Goal: Task Accomplishment & Management: Use online tool/utility

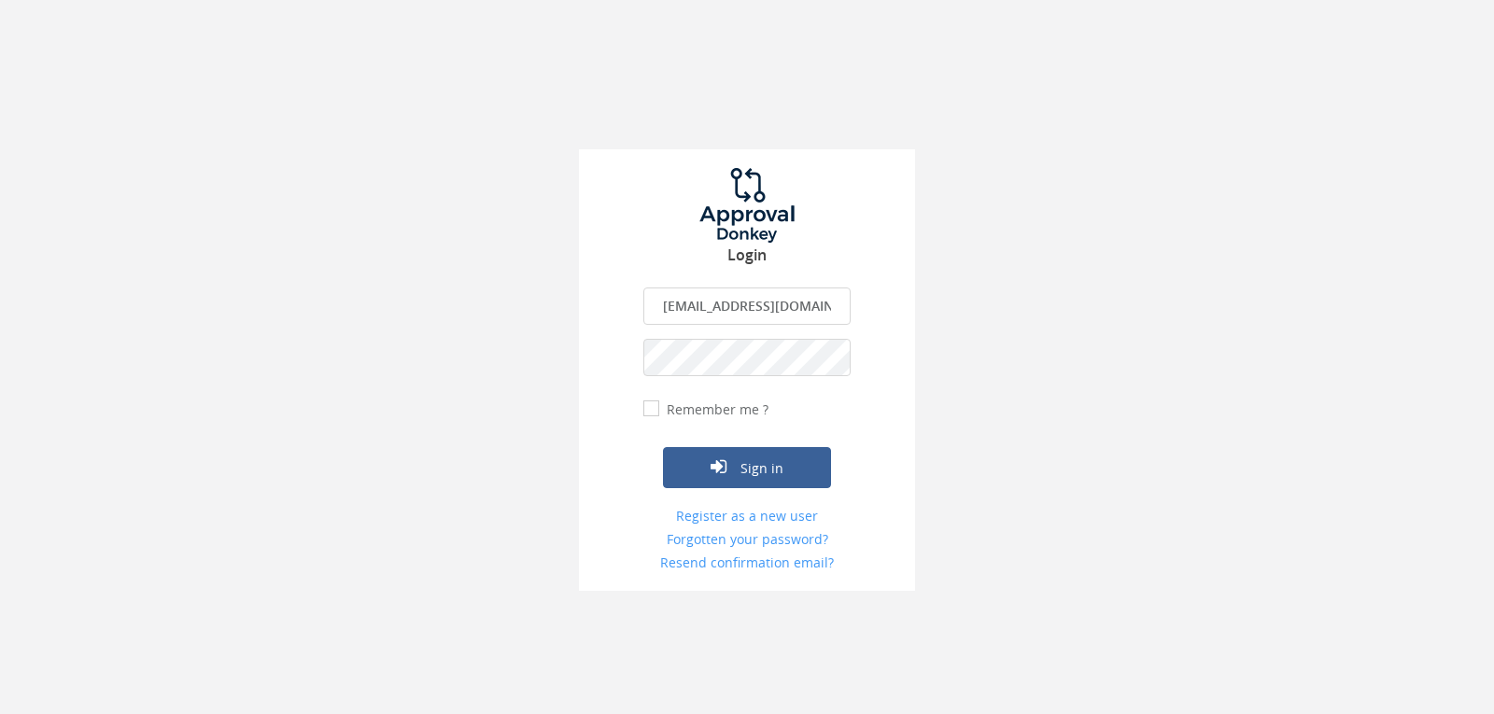
click at [663, 447] on button "Sign in" at bounding box center [747, 467] width 168 height 41
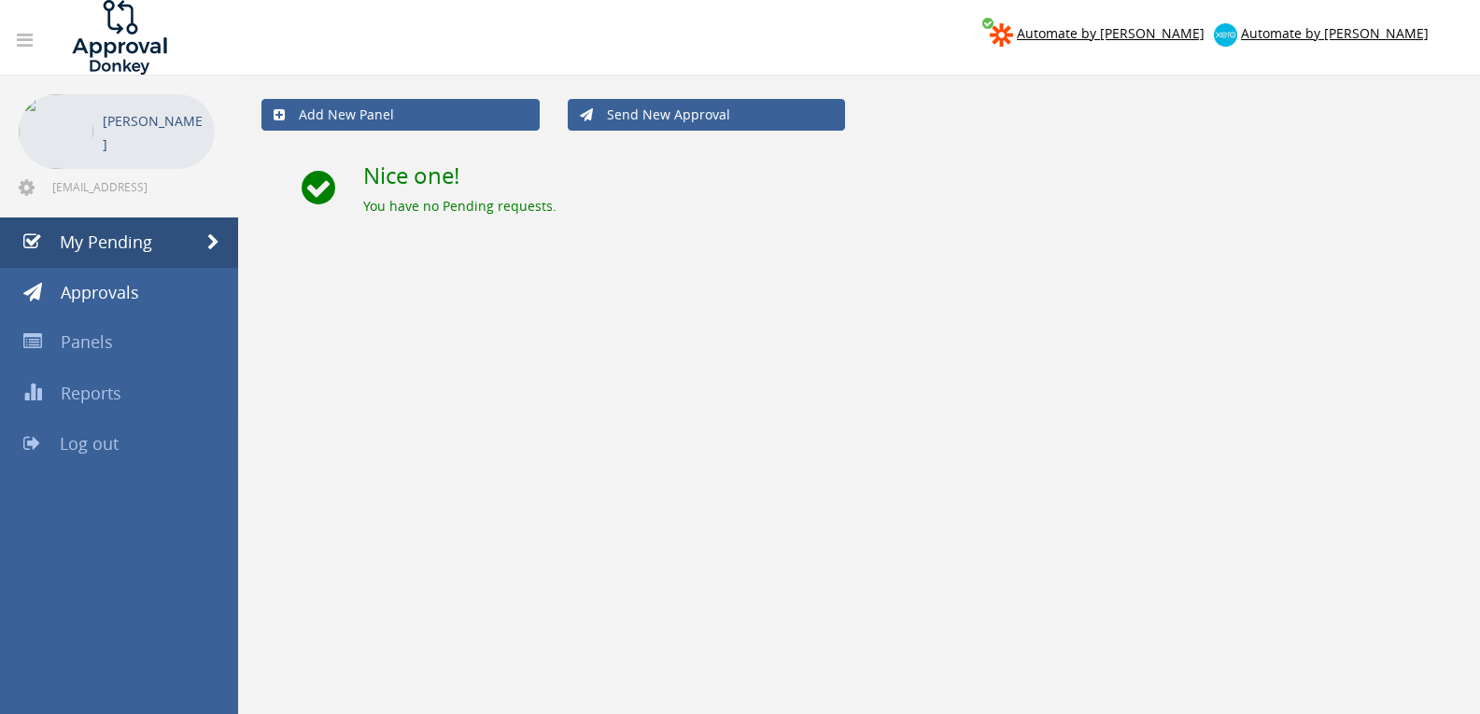
click at [114, 445] on span "Log out" at bounding box center [89, 443] width 59 height 22
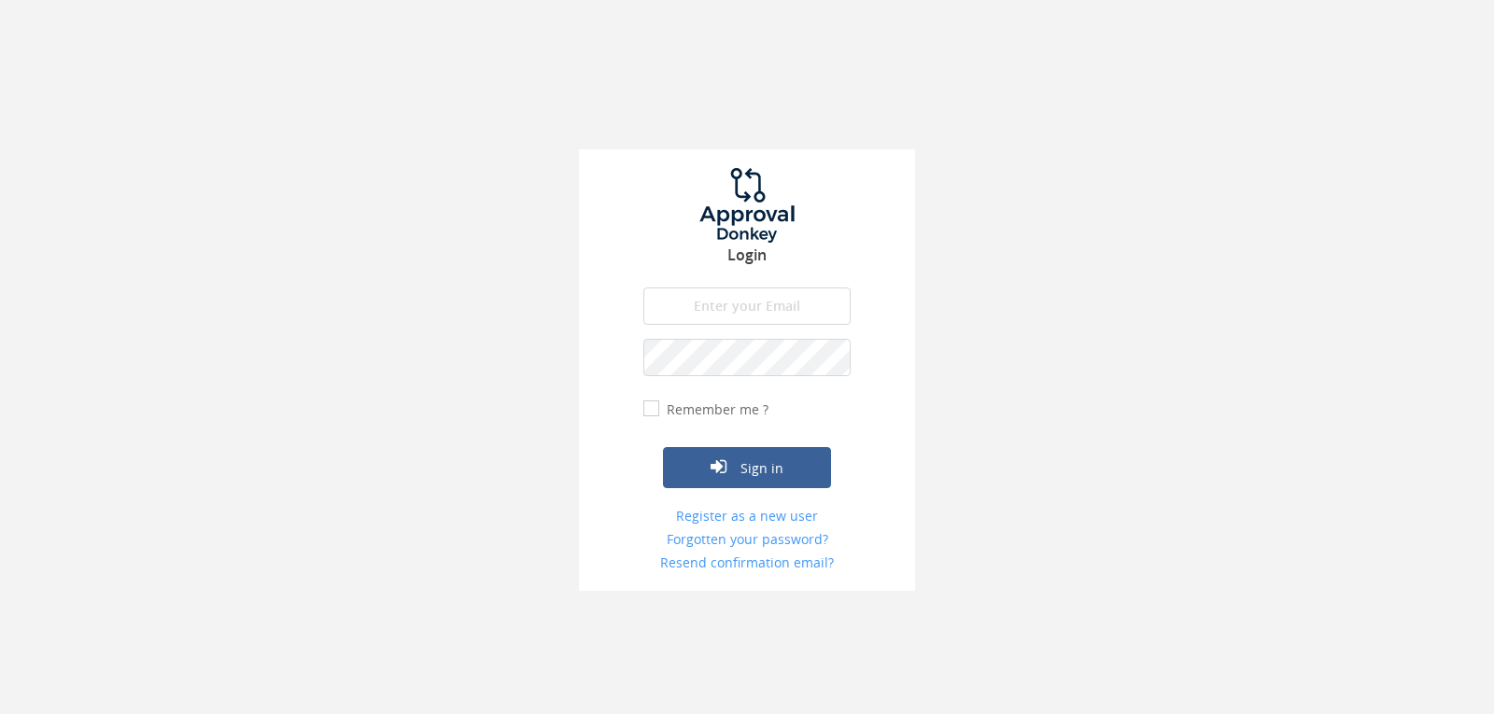
click at [729, 300] on input "email" at bounding box center [746, 306] width 207 height 37
type input "[EMAIL_ADDRESS][DOMAIN_NAME]"
click at [663, 447] on button "Sign in" at bounding box center [747, 467] width 168 height 41
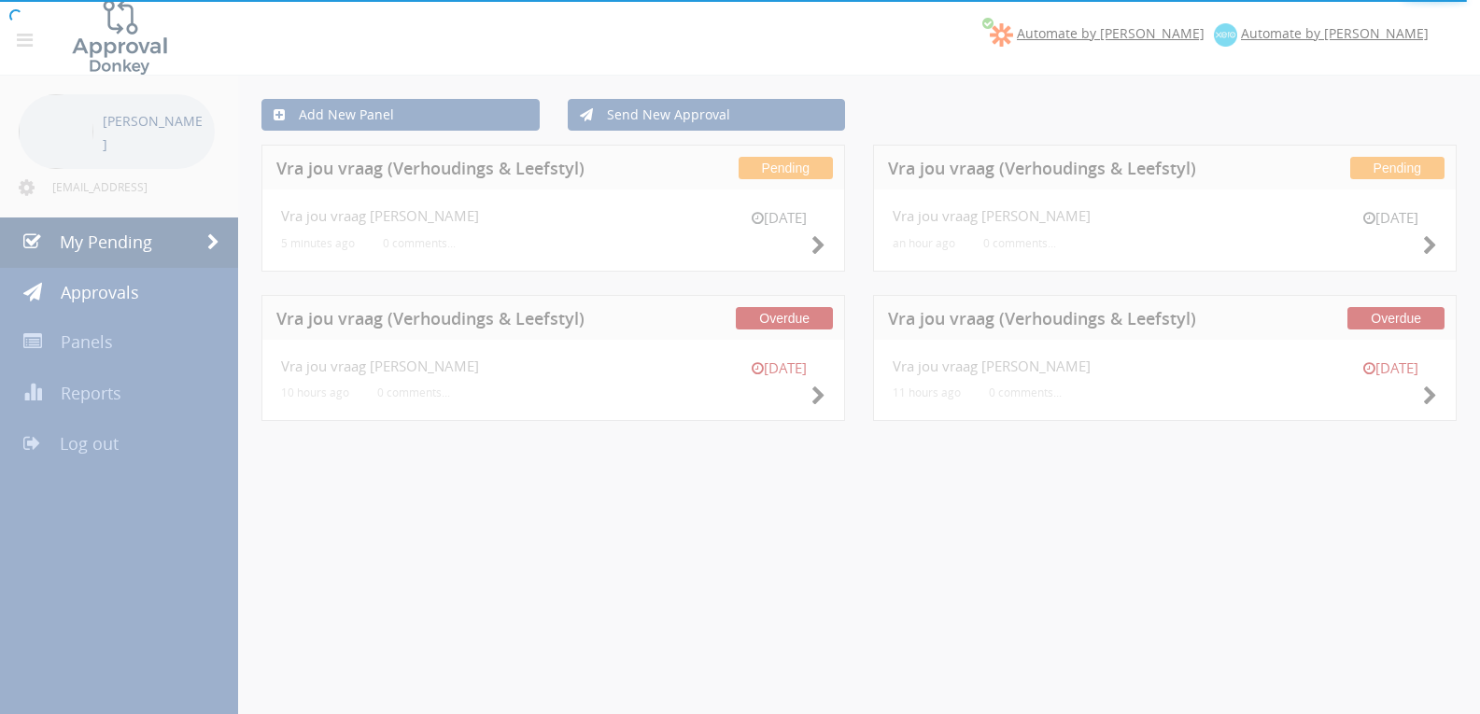
click at [1417, 406] on div at bounding box center [740, 357] width 1480 height 714
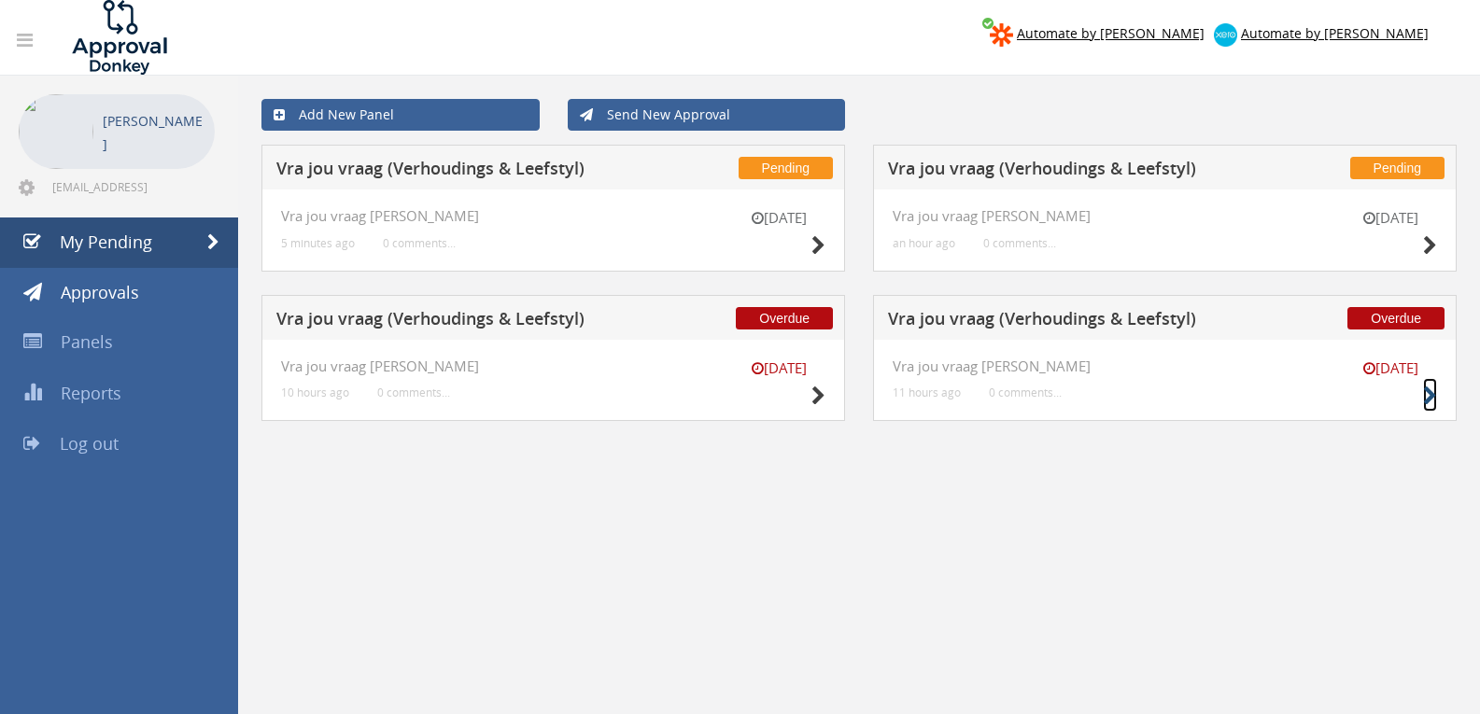
click at [1425, 392] on icon at bounding box center [1430, 396] width 14 height 20
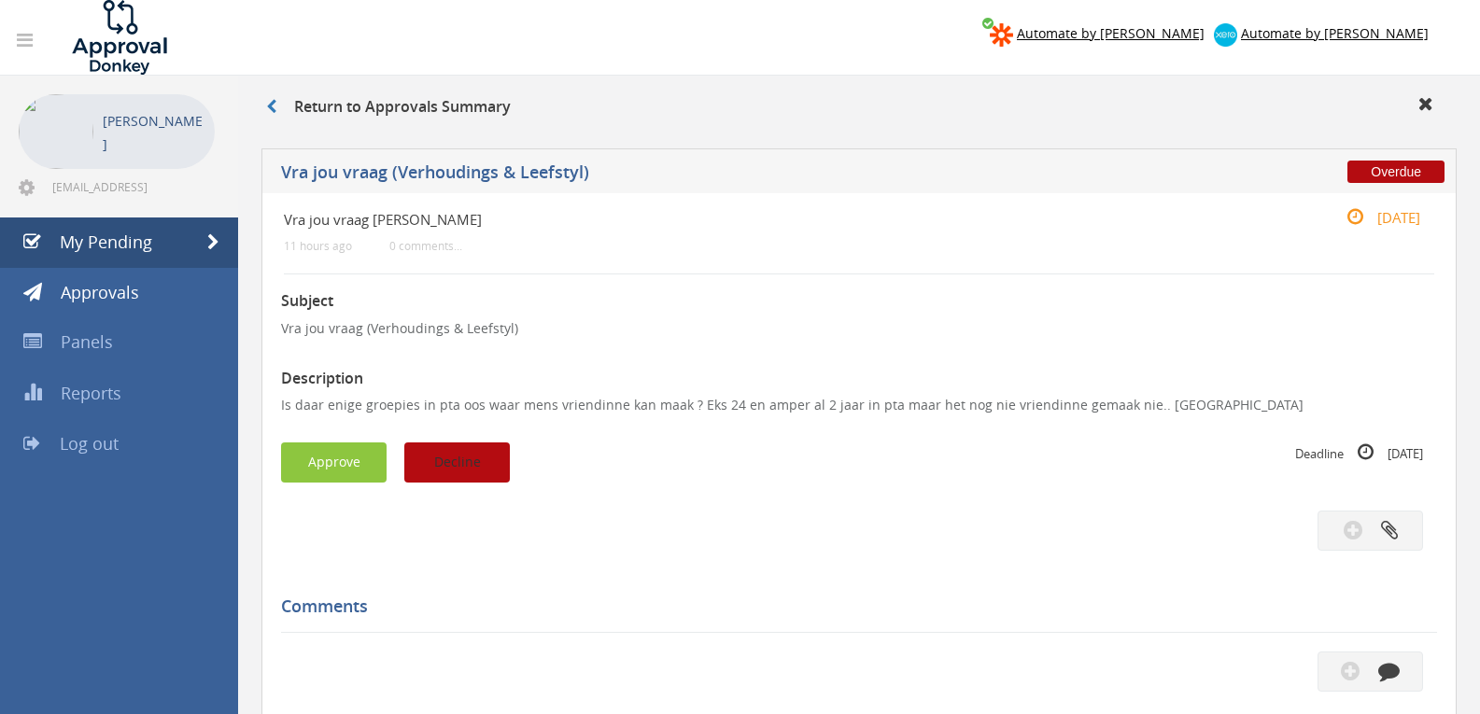
click at [485, 463] on button "Decline" at bounding box center [456, 462] width 105 height 40
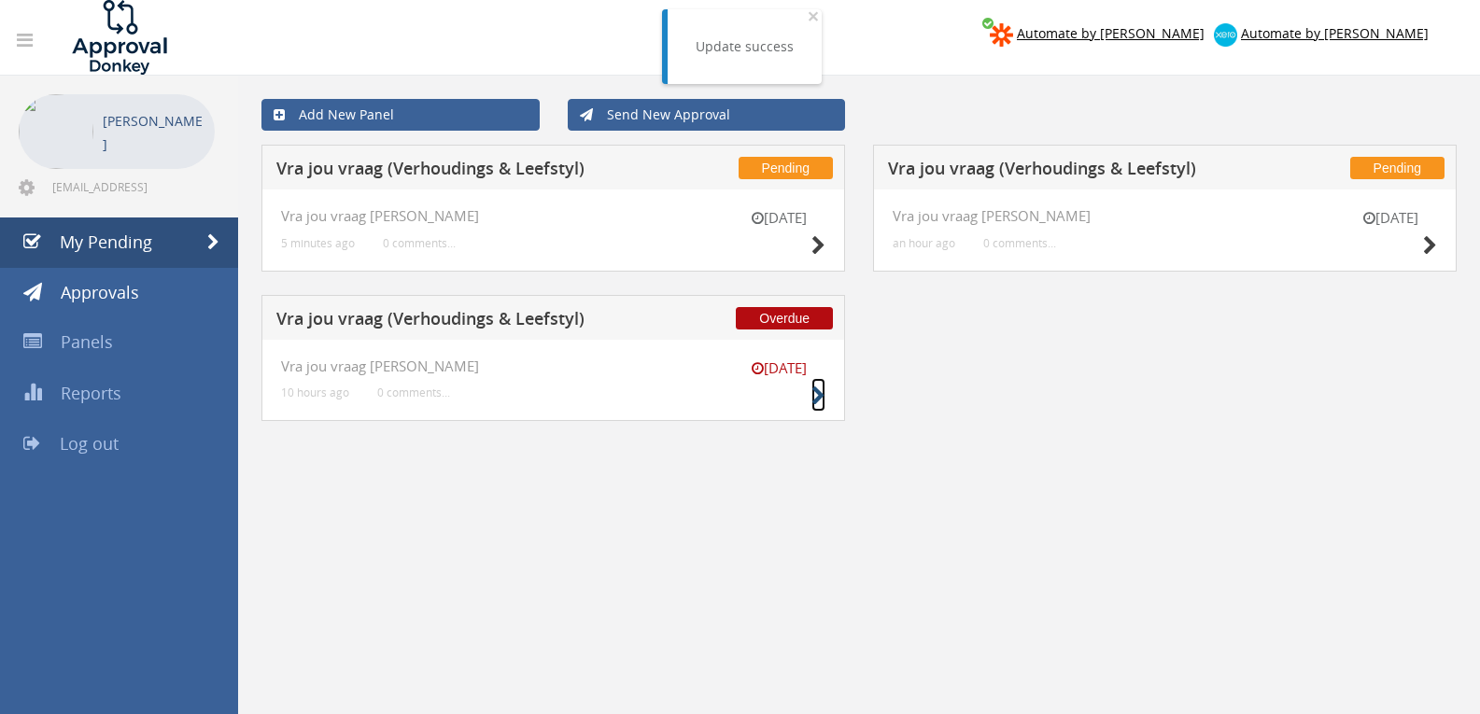
click at [814, 394] on icon at bounding box center [818, 396] width 14 height 20
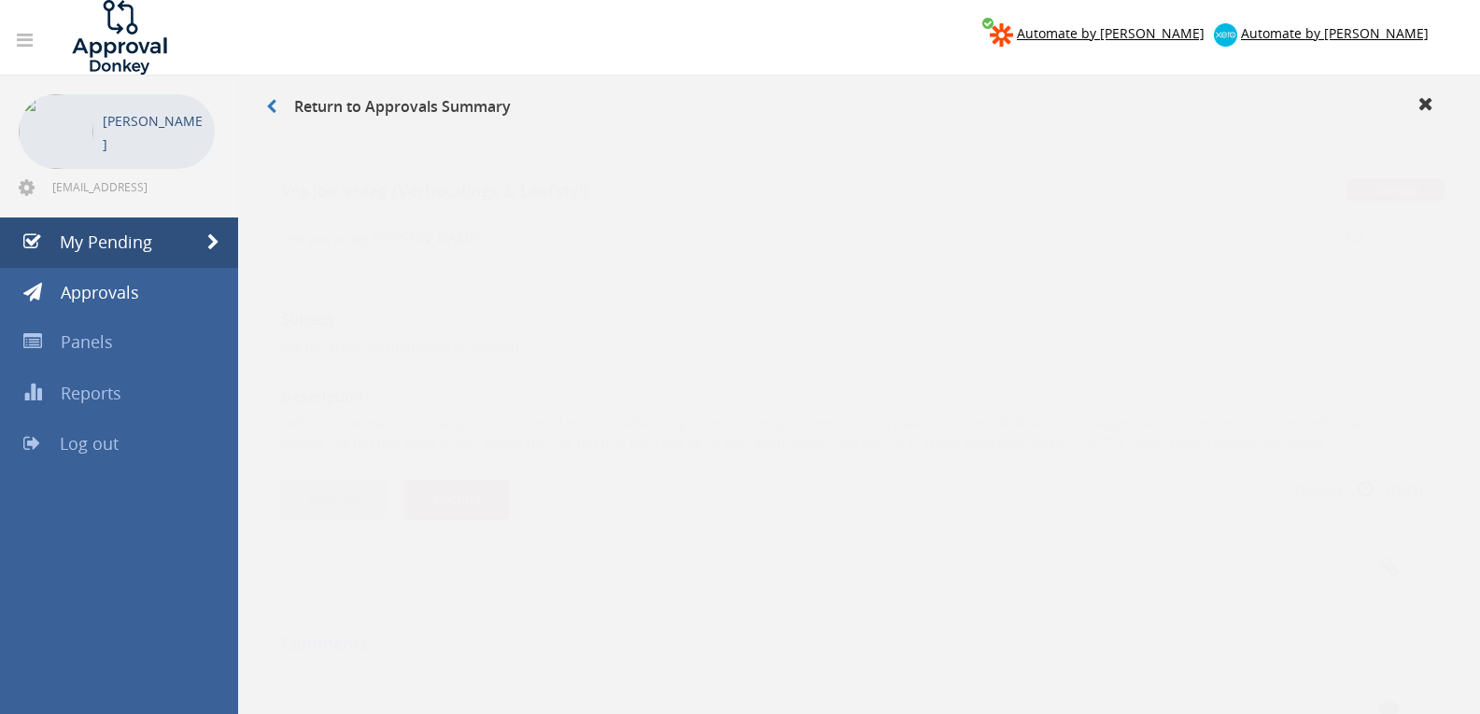
click at [369, 479] on button "Approve" at bounding box center [333, 481] width 105 height 40
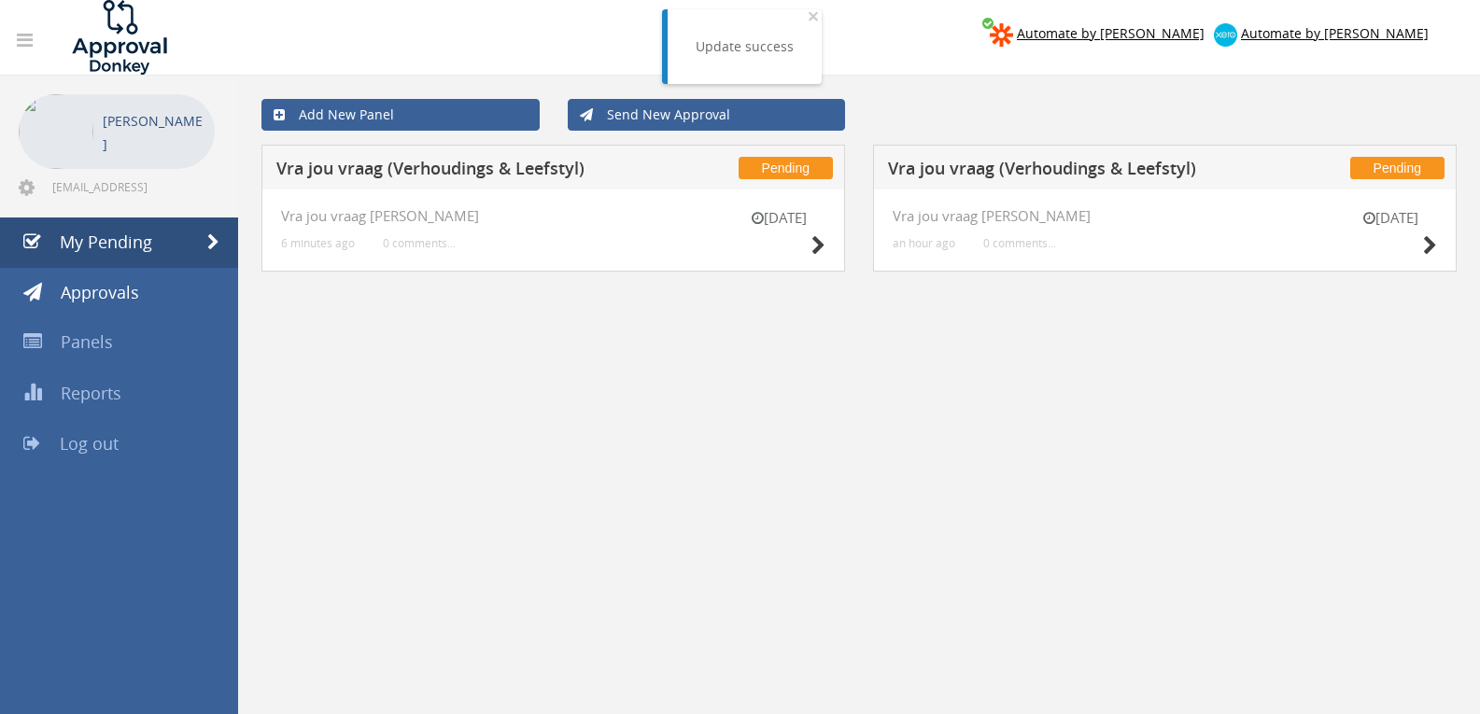
click at [1418, 252] on div "[DATE]" at bounding box center [1389, 234] width 93 height 53
click at [1432, 244] on icon at bounding box center [1430, 246] width 14 height 20
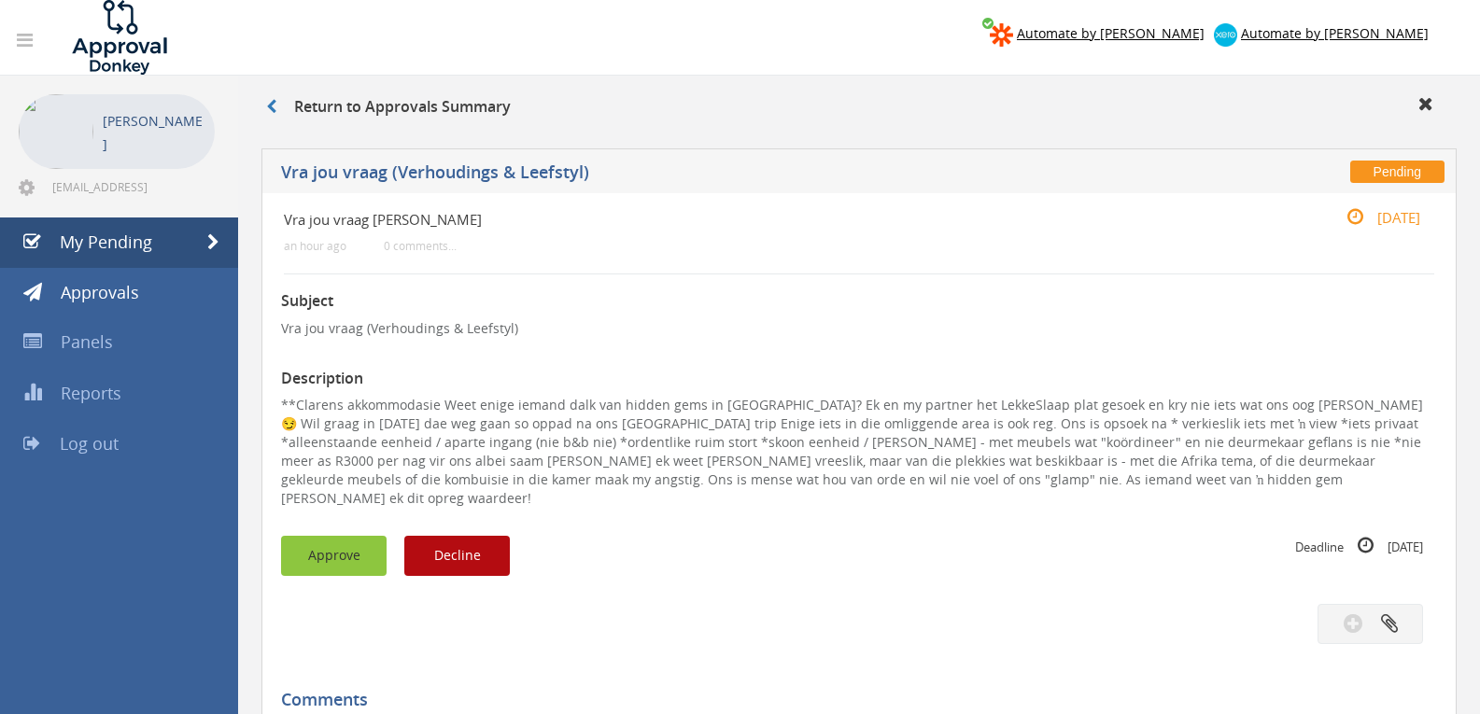
click at [327, 536] on button "Approve" at bounding box center [333, 556] width 105 height 40
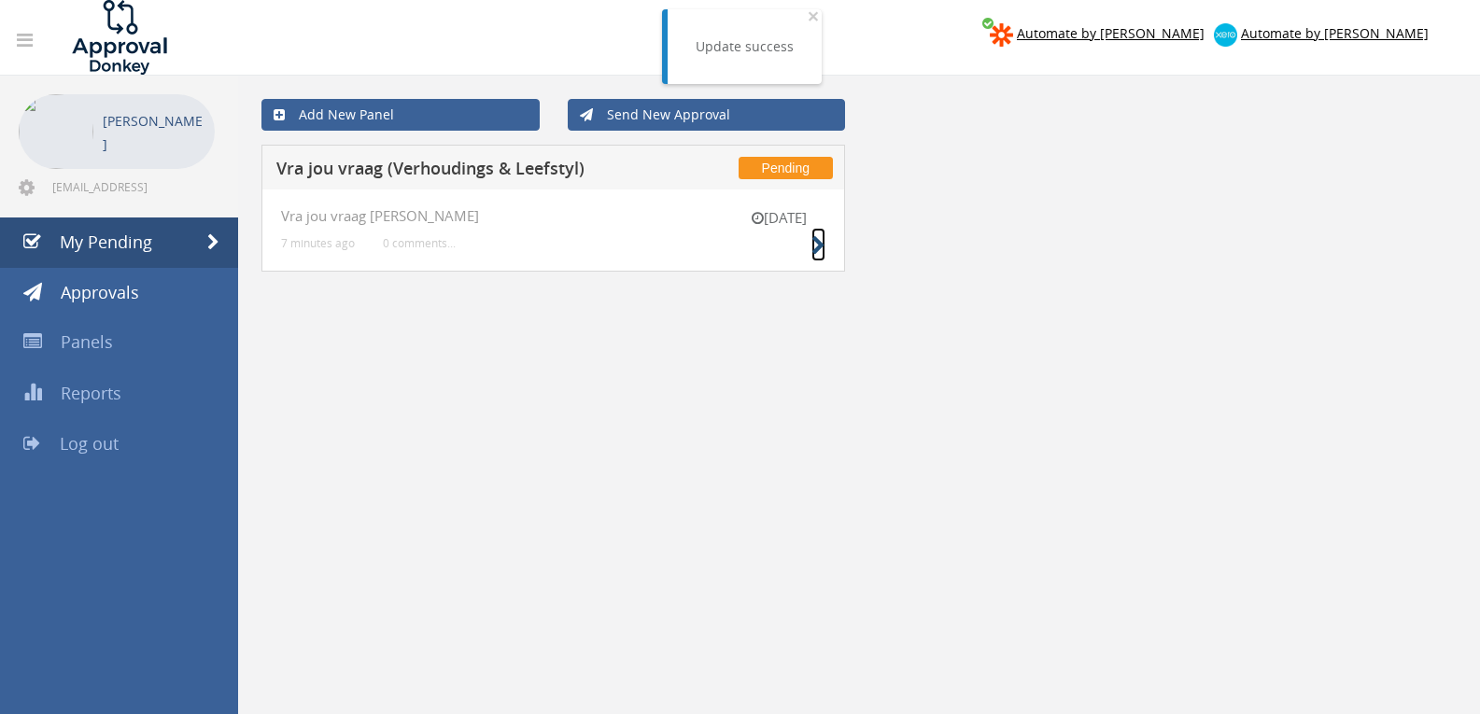
click at [814, 246] on icon at bounding box center [818, 246] width 14 height 20
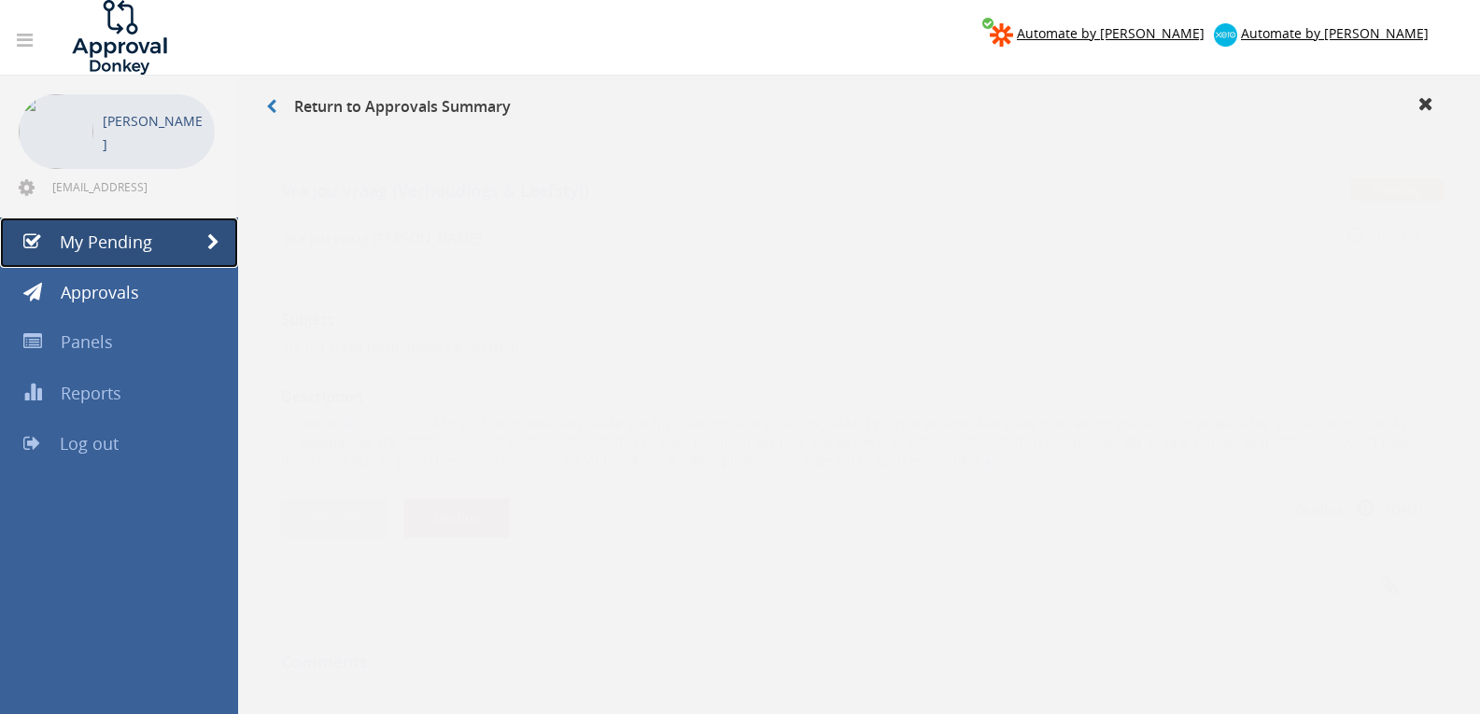
click at [80, 252] on span "My Pending" at bounding box center [106, 242] width 92 height 22
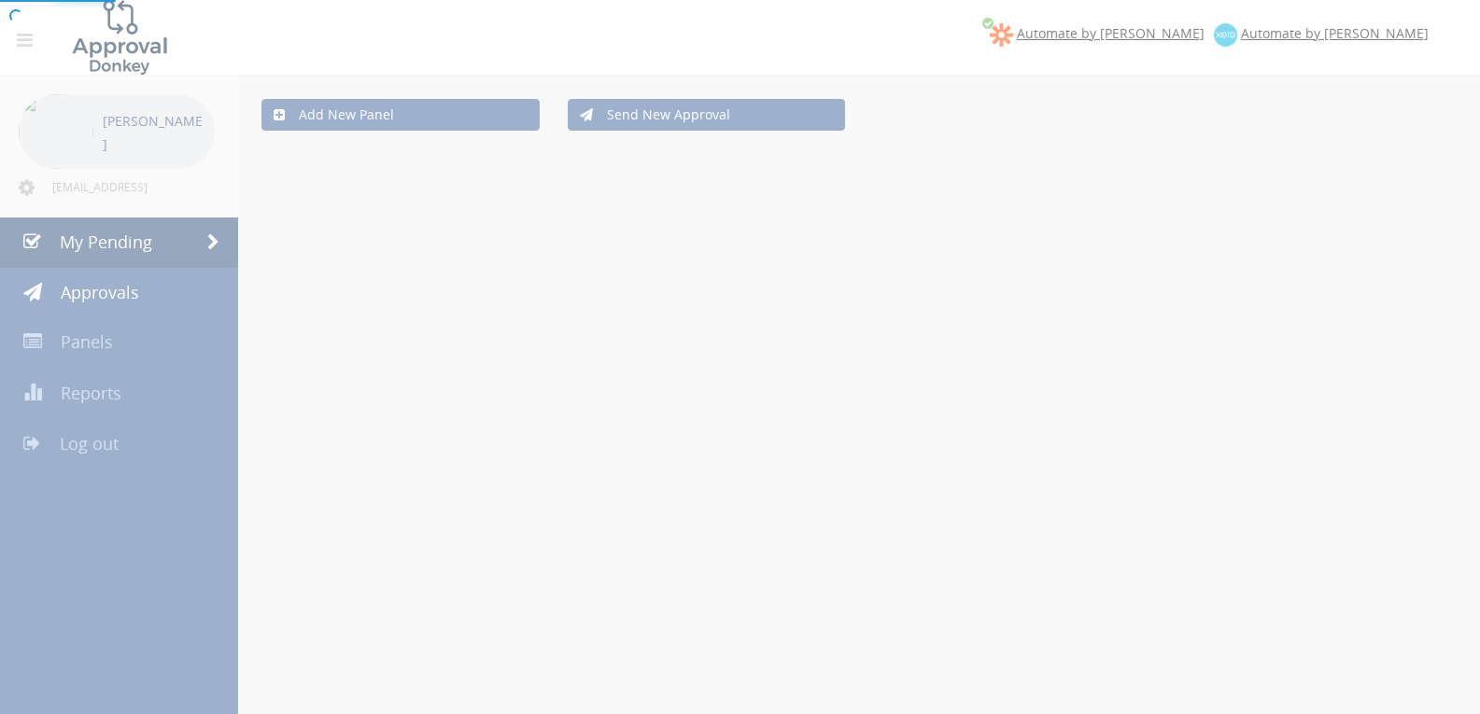
click at [107, 297] on div at bounding box center [740, 357] width 1480 height 714
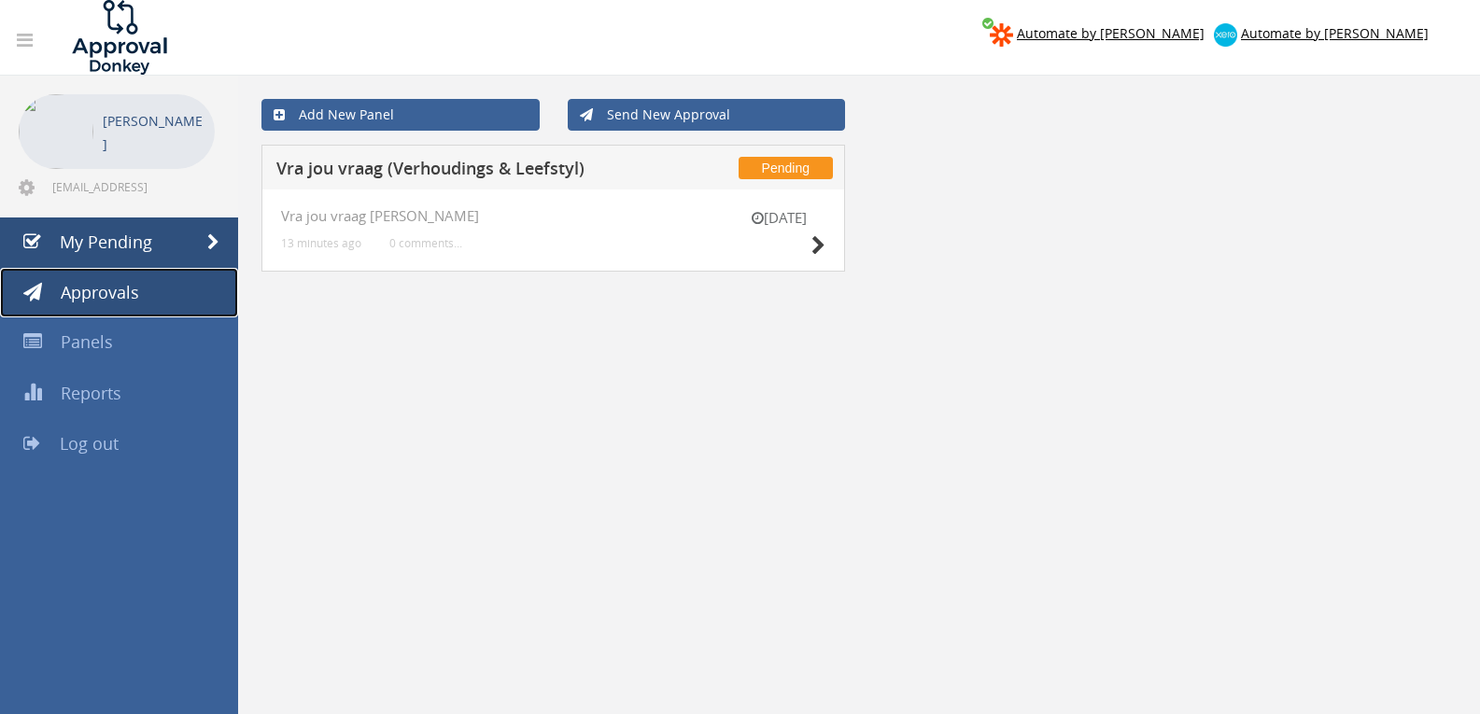
click at [107, 297] on span "Approvals" at bounding box center [100, 292] width 78 height 22
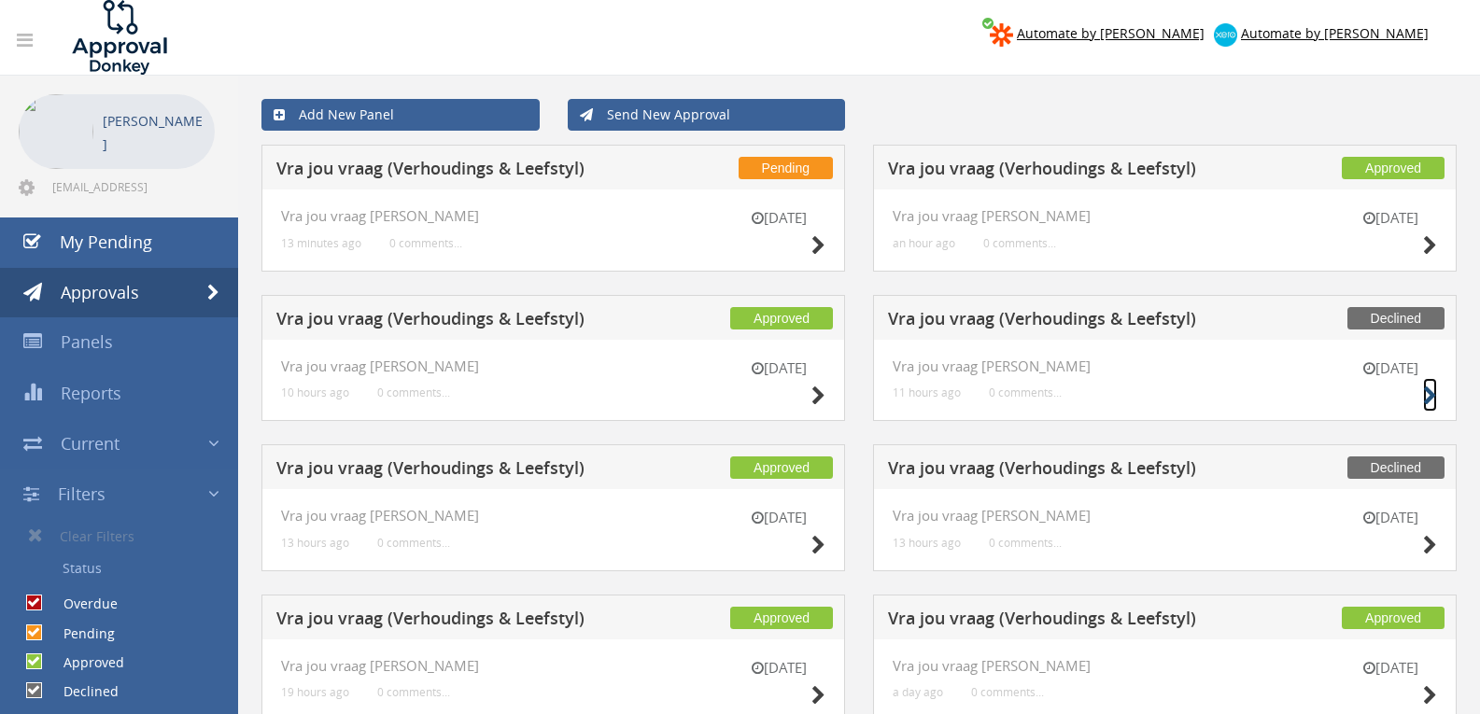
click at [1429, 389] on icon at bounding box center [1430, 396] width 14 height 20
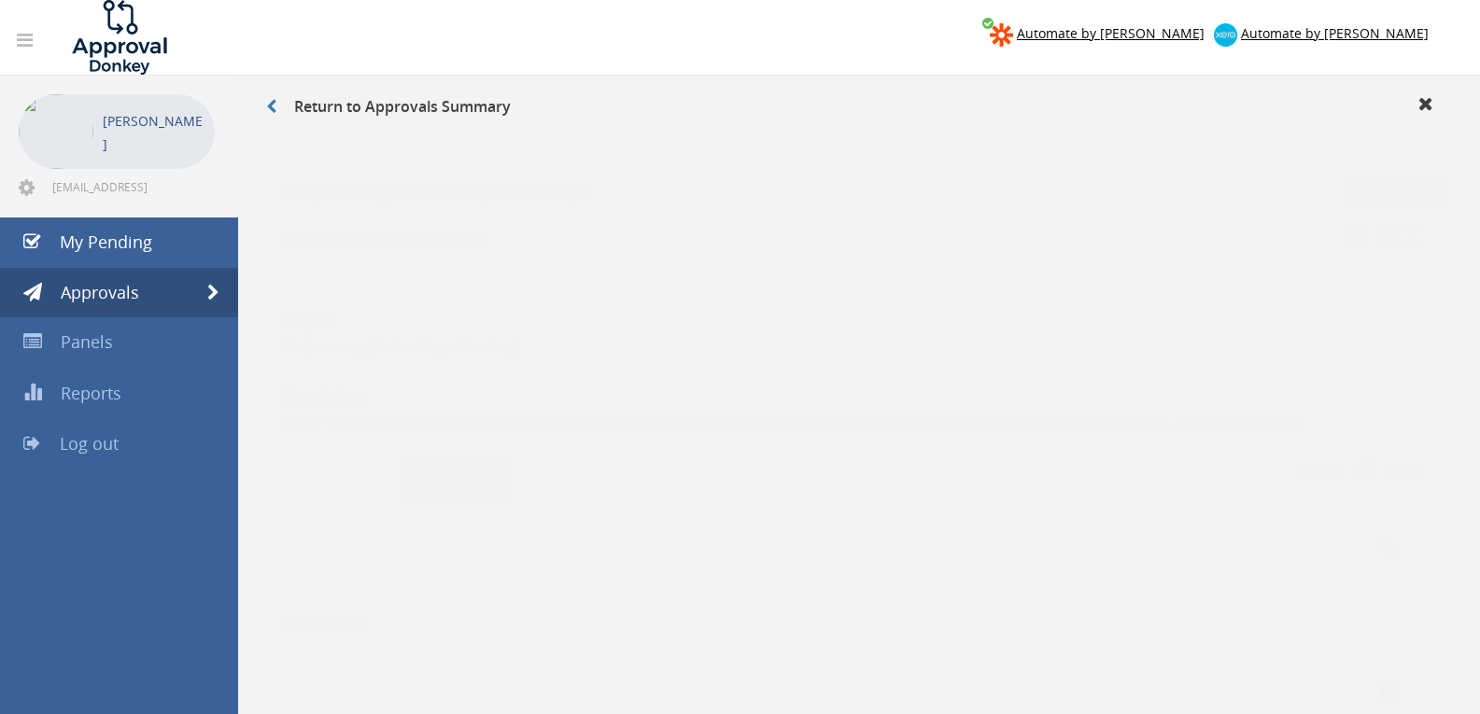
drag, startPoint x: 612, startPoint y: 406, endPoint x: 568, endPoint y: 406, distance: 43.9
click at [568, 406] on p "Is daar enige groepies in pta oos waar mens vriendinne kan maak ? Eks 24 en amp…" at bounding box center [859, 405] width 1156 height 19
drag, startPoint x: 620, startPoint y: 399, endPoint x: 553, endPoint y: 400, distance: 67.2
click at [553, 400] on p "Is daar enige groepies in pta oos waar mens vriendinne kan maak ? Eks 24 en amp…" at bounding box center [859, 405] width 1156 height 19
copy p "vriendinne"
